Goal: Book appointment/travel/reservation

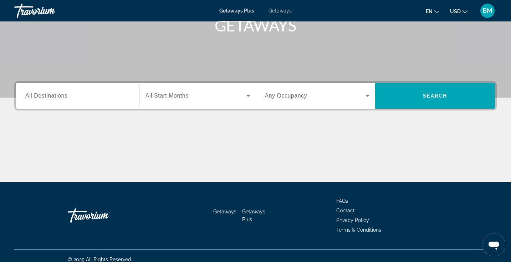
scroll to position [117, 0]
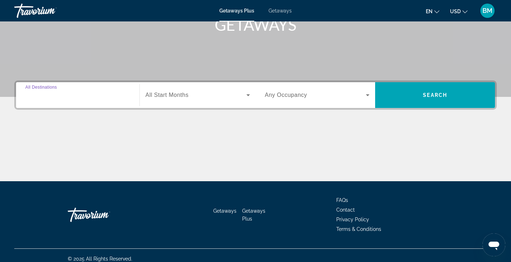
click at [67, 99] on input "Destination All Destinations" at bounding box center [77, 95] width 105 height 9
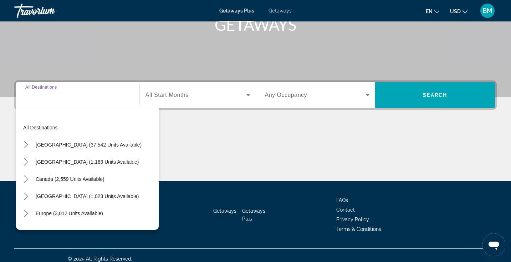
scroll to position [124, 0]
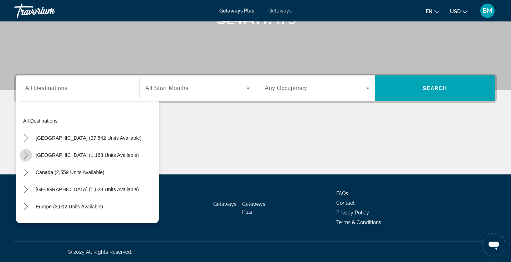
click at [27, 154] on icon "Toggle Mexico (1,163 units available) submenu" at bounding box center [25, 154] width 7 height 7
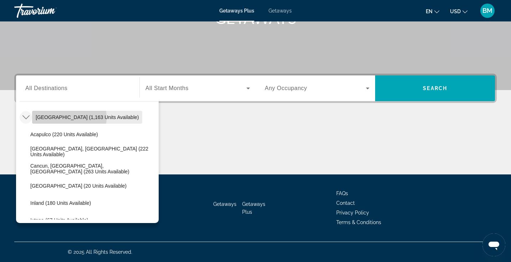
click at [62, 117] on span "Mexico (1,163 units available)" at bounding box center [87, 117] width 103 height 6
type input "**********"
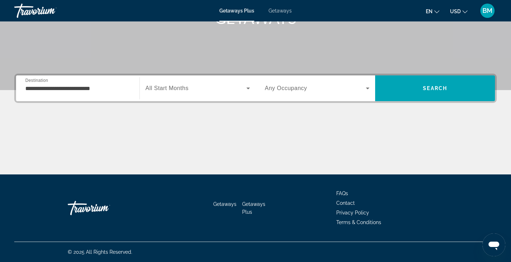
click at [233, 82] on div "Search widget" at bounding box center [198, 88] width 105 height 20
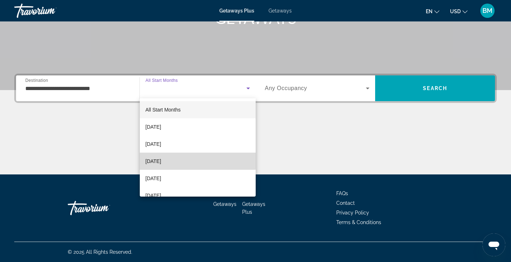
click at [186, 156] on mat-option "December 2025" at bounding box center [198, 160] width 116 height 17
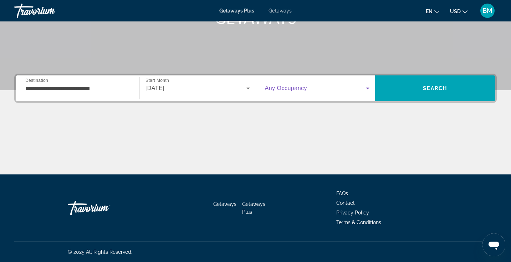
click at [362, 86] on span "Search widget" at bounding box center [315, 88] width 101 height 9
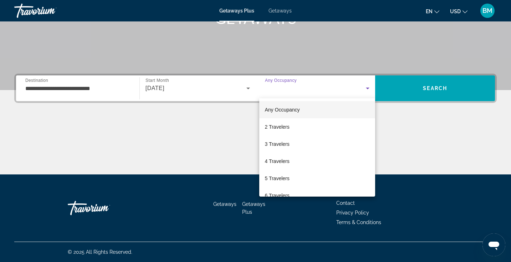
click at [437, 152] on div at bounding box center [255, 131] width 511 height 262
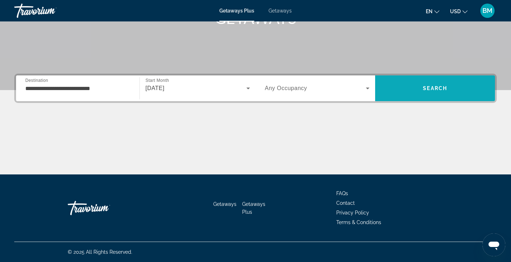
click at [442, 90] on span "Search" at bounding box center [435, 88] width 24 height 6
